Goal: Download file/media

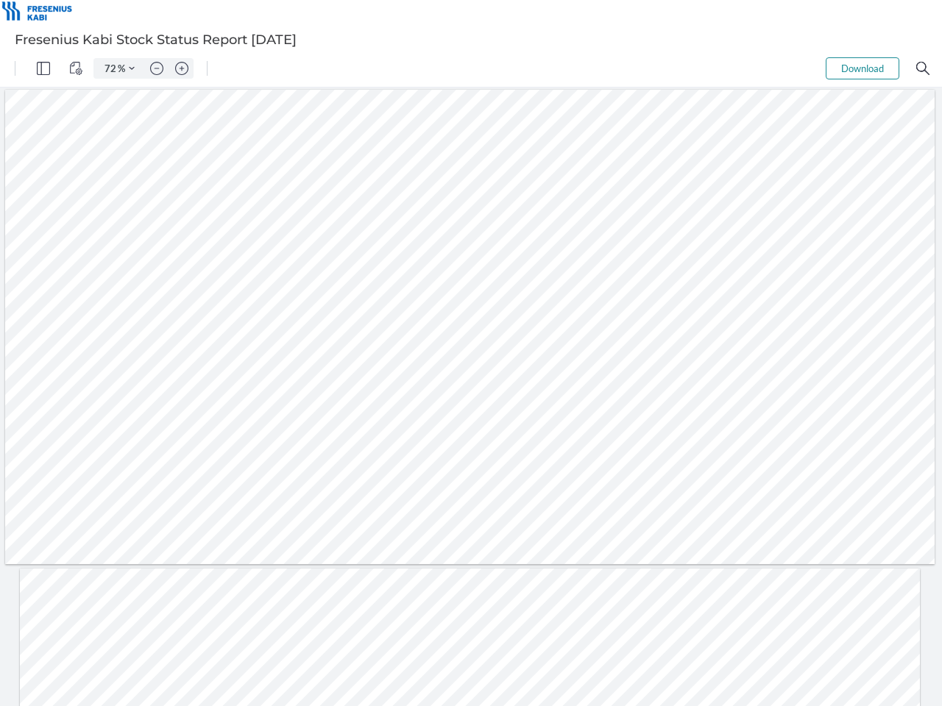
click at [43, 68] on img "Panel" at bounding box center [43, 68] width 13 height 13
click at [76, 68] on img "View Controls" at bounding box center [75, 68] width 13 height 13
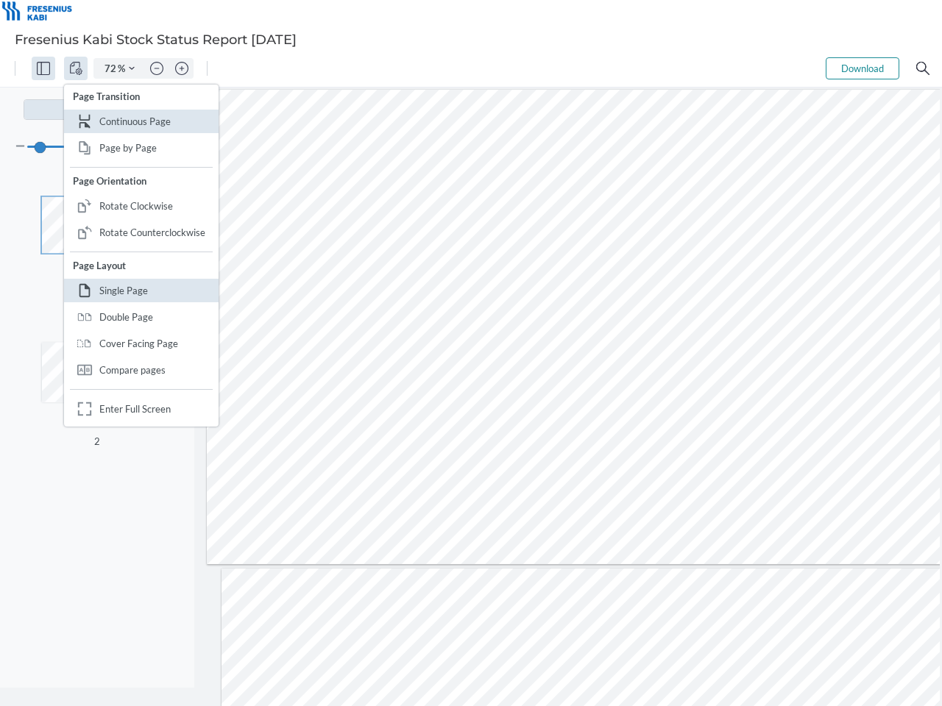
click at [111, 68] on input "72" at bounding box center [107, 68] width 21 height 13
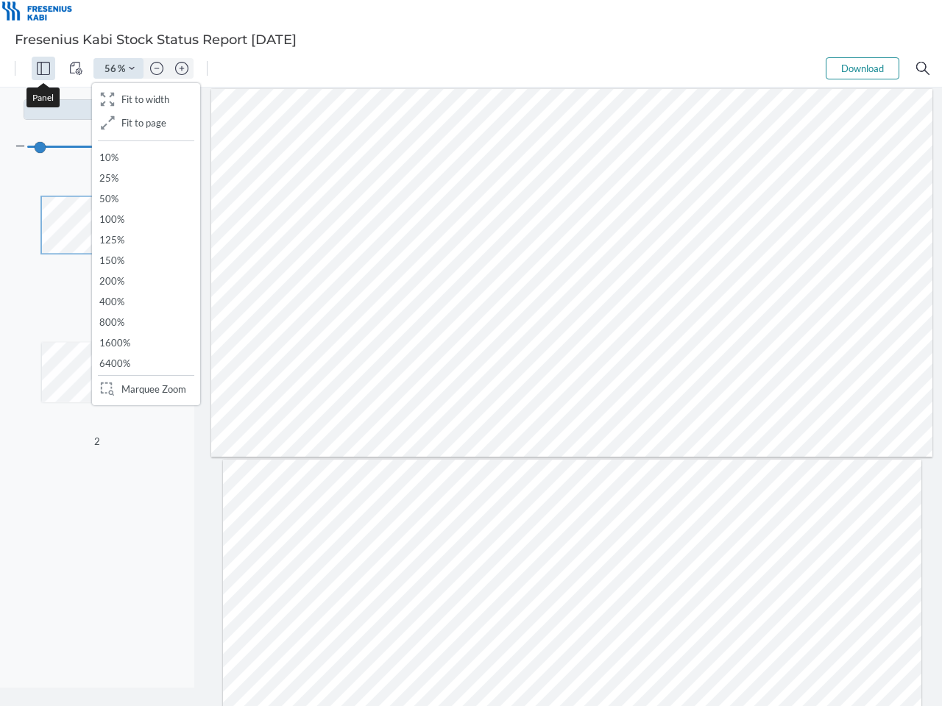
click at [132, 68] on img "Zoom Controls" at bounding box center [132, 68] width 6 height 6
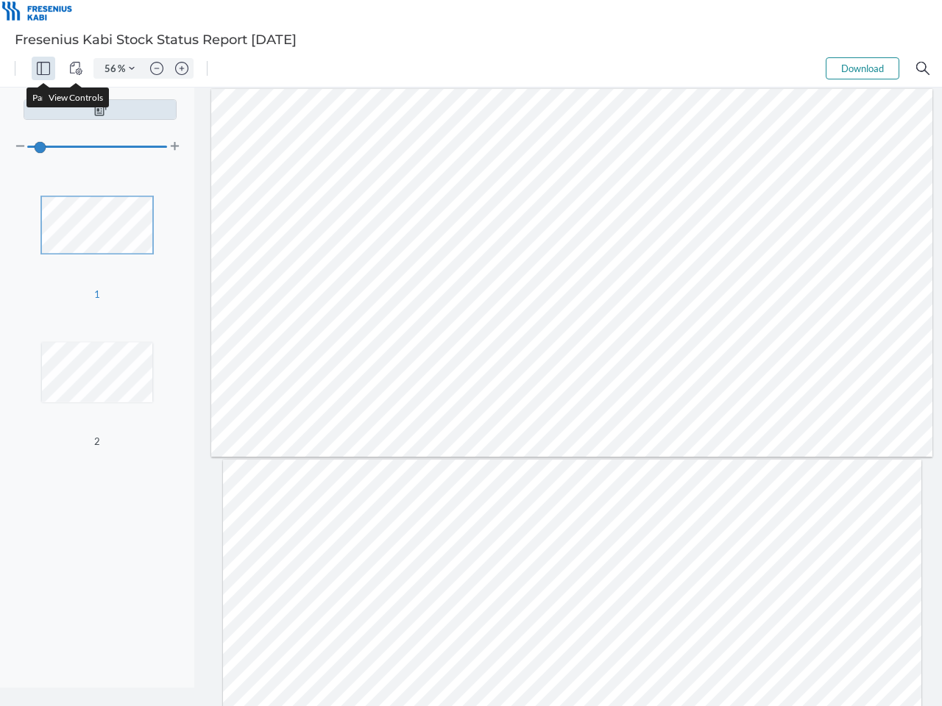
click at [157, 68] on img "Zoom out" at bounding box center [156, 68] width 13 height 13
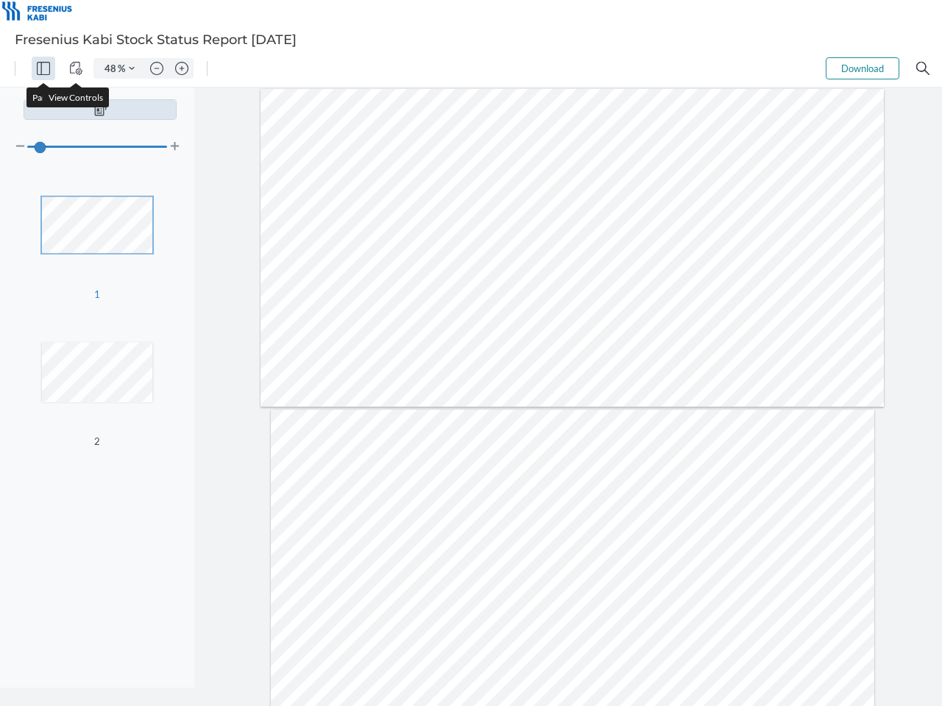
click at [182, 68] on img "Zoom in" at bounding box center [181, 68] width 13 height 13
type input "56"
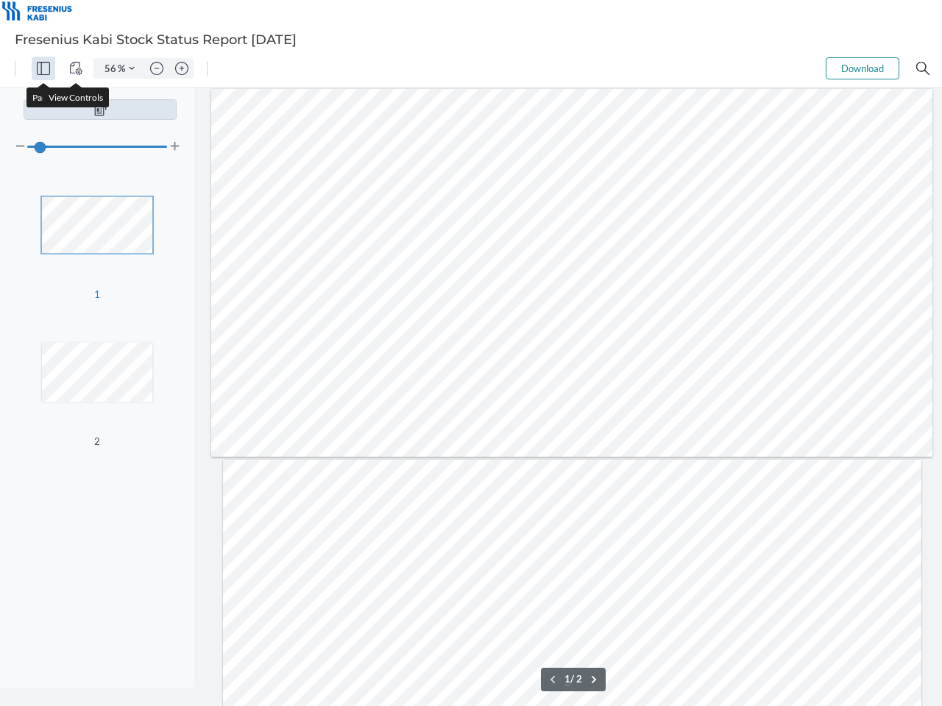
click at [862, 68] on button "Download" at bounding box center [862, 68] width 74 height 22
click at [923, 68] on img "Search" at bounding box center [922, 68] width 13 height 13
